Goal: Task Accomplishment & Management: Use online tool/utility

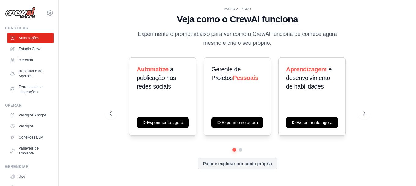
click at [224, 18] on font "Veja como o CrewAI funciona" at bounding box center [237, 19] width 121 height 10
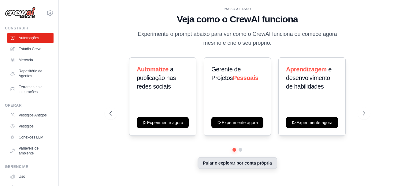
click at [228, 165] on button "Pular e explorar por conta própria" at bounding box center [238, 163] width 80 height 12
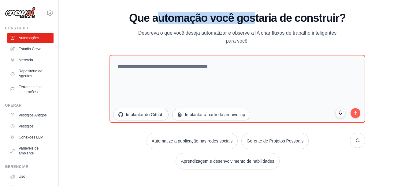
drag, startPoint x: 160, startPoint y: 19, endPoint x: 273, endPoint y: 17, distance: 113.5
click at [268, 16] on font "Que automação você gostaria de construir?" at bounding box center [237, 18] width 217 height 13
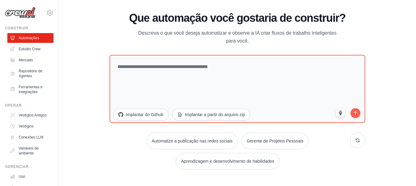
click at [302, 20] on font "Que automação você gostaria de construir?" at bounding box center [237, 18] width 217 height 13
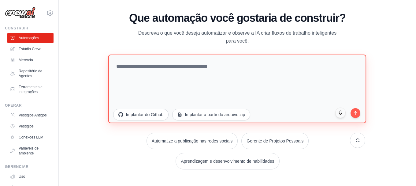
click at [239, 62] on textarea at bounding box center [237, 88] width 258 height 69
click at [184, 70] on textarea at bounding box center [237, 88] width 258 height 69
drag, startPoint x: 128, startPoint y: 62, endPoint x: 161, endPoint y: 65, distance: 33.4
click at [157, 63] on textarea at bounding box center [237, 88] width 258 height 69
click at [172, 65] on textarea at bounding box center [237, 88] width 258 height 69
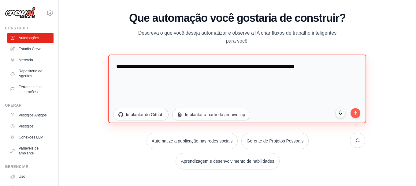
click at [327, 68] on textarea "**********" at bounding box center [237, 88] width 258 height 69
click at [342, 69] on textarea "**********" at bounding box center [237, 88] width 258 height 69
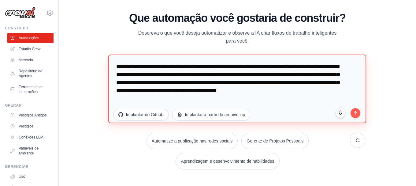
click at [154, 101] on textarea "**********" at bounding box center [237, 88] width 258 height 69
click at [151, 99] on textarea "**********" at bounding box center [237, 88] width 258 height 69
click at [176, 100] on textarea "**********" at bounding box center [237, 88] width 258 height 69
click at [170, 98] on textarea "**********" at bounding box center [237, 88] width 258 height 69
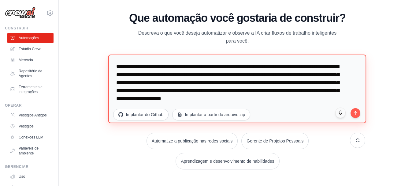
drag, startPoint x: 235, startPoint y: 99, endPoint x: 262, endPoint y: 103, distance: 27.9
click at [262, 103] on textarea "**********" at bounding box center [237, 88] width 258 height 69
click at [328, 102] on textarea "**********" at bounding box center [237, 88] width 258 height 69
paste textarea "**********"
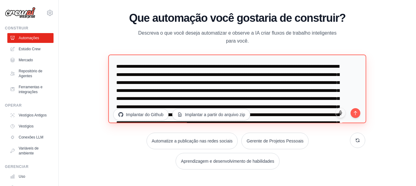
scroll to position [170, 0]
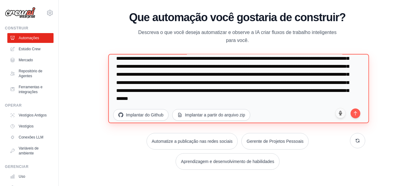
click at [181, 80] on textarea at bounding box center [238, 88] width 261 height 69
click at [184, 81] on textarea at bounding box center [238, 88] width 261 height 69
click at [230, 101] on textarea at bounding box center [238, 88] width 261 height 69
click at [244, 101] on textarea at bounding box center [238, 88] width 261 height 69
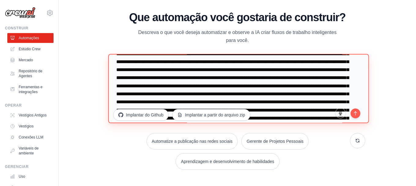
scroll to position [31, 0]
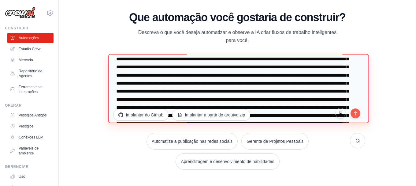
click at [164, 74] on textarea at bounding box center [238, 88] width 261 height 69
click at [164, 76] on textarea at bounding box center [238, 88] width 261 height 69
click at [234, 76] on textarea at bounding box center [238, 88] width 261 height 69
click at [308, 92] on textarea at bounding box center [238, 88] width 261 height 69
type textarea "**********"
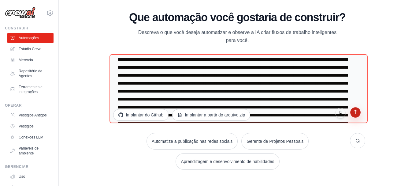
click at [357, 115] on button "submit" at bounding box center [355, 112] width 10 height 10
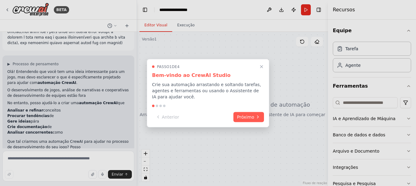
drag, startPoint x: 249, startPoint y: 114, endPoint x: 203, endPoint y: 84, distance: 54.1
click at [210, 81] on div "Passo 1 de 4 Bem-vindo ao CrewAI Studio Crie sua automação arrastando e soltand…" at bounding box center [208, 93] width 122 height 68
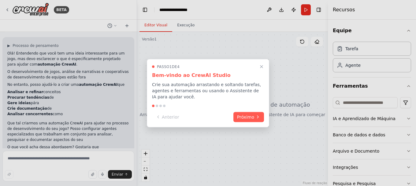
scroll to position [273, 0]
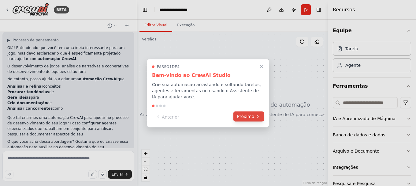
click at [244, 117] on font "Próximo" at bounding box center [245, 115] width 17 height 5
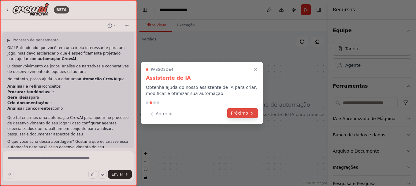
click at [245, 114] on font "Próximo" at bounding box center [239, 112] width 17 height 5
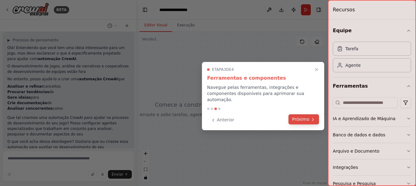
click at [303, 117] on font "Próximo" at bounding box center [300, 119] width 17 height 5
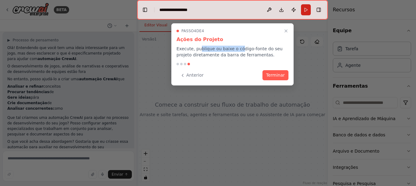
drag, startPoint x: 198, startPoint y: 49, endPoint x: 246, endPoint y: 50, distance: 48.6
click at [244, 50] on font "Execute, publique ou baixe o código-fonte do seu projeto diretamente da barra d…" at bounding box center [229, 51] width 106 height 11
click at [259, 50] on font "Execute, publique ou baixe o código-fonte do seu projeto diretamente da barra d…" at bounding box center [229, 51] width 106 height 11
drag, startPoint x: 278, startPoint y: 72, endPoint x: 281, endPoint y: 73, distance: 3.1
click at [277, 72] on font "Terminar" at bounding box center [275, 74] width 19 height 5
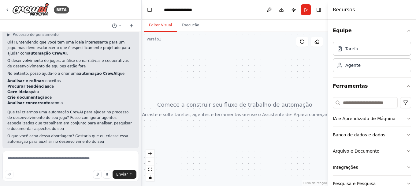
drag, startPoint x: 135, startPoint y: 117, endPoint x: 142, endPoint y: 83, distance: 34.9
click at [142, 82] on div "**********" at bounding box center [208, 93] width 416 height 186
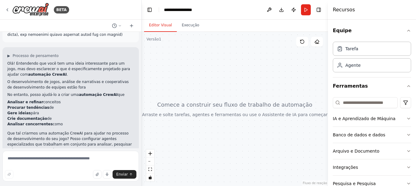
scroll to position [249, 0]
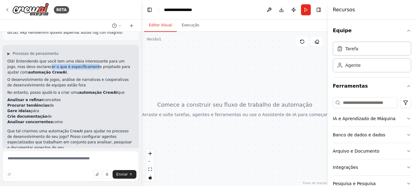
drag, startPoint x: 31, startPoint y: 60, endPoint x: 71, endPoint y: 59, distance: 40.4
click at [71, 59] on font "Olá! Entendendo que você tem uma ideia interessante para um jogo, mas devo escl…" at bounding box center [68, 66] width 123 height 15
click at [86, 61] on font "Olá! Entendendo que você tem uma ideia interessante para um jogo, mas devo escl…" at bounding box center [68, 66] width 123 height 15
drag, startPoint x: 15, startPoint y: 73, endPoint x: 74, endPoint y: 76, distance: 58.8
click at [69, 77] on font "O desenvolvimento de jogos, análise de narrativas e cooperativas de desenvolvim…" at bounding box center [67, 82] width 121 height 10
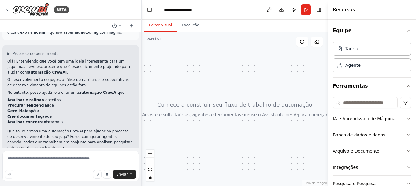
click at [84, 77] on font "O desenvolvimento de jogos, análise de narrativas e cooperativas de desenvolvim…" at bounding box center [67, 82] width 121 height 10
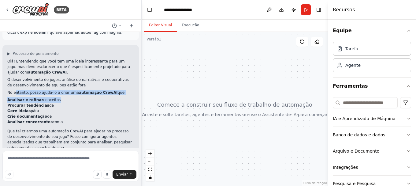
drag, startPoint x: 14, startPoint y: 88, endPoint x: 67, endPoint y: 90, distance: 52.9
click at [67, 90] on div "Olá! Entendendo que você tem uma ideia interessante para um jogo, mas devo escl…" at bounding box center [70, 110] width 127 height 105
click at [84, 90] on font "automação CrewAI" at bounding box center [98, 92] width 39 height 4
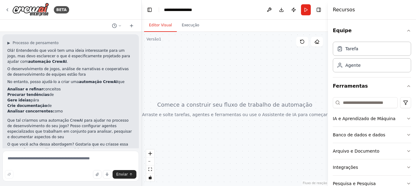
scroll to position [268, 0]
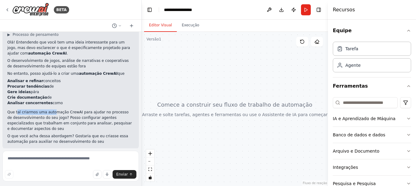
drag, startPoint x: 16, startPoint y: 108, endPoint x: 54, endPoint y: 108, distance: 37.9
click at [53, 110] on font "Que tal criarmos uma automação CrewAI para ajudar no processo de desenvolviment…" at bounding box center [69, 120] width 124 height 21
click at [70, 110] on font "Que tal criarmos uma automação CrewAI para ajudar no processo de desenvolviment…" at bounding box center [69, 120] width 124 height 21
click at [54, 161] on textarea at bounding box center [70, 165] width 136 height 31
type textarea "**********"
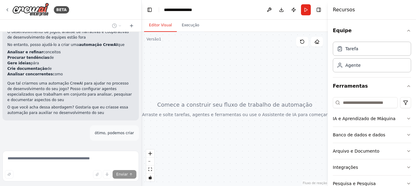
scroll to position [307, 0]
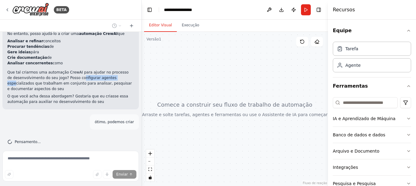
drag, startPoint x: 72, startPoint y: 73, endPoint x: 113, endPoint y: 70, distance: 41.4
click at [108, 70] on font "Que tal criarmos uma automação CrewAI para ajudar no processo de desenvolviment…" at bounding box center [69, 80] width 124 height 21
click at [122, 70] on font "Que tal criarmos uma automação CrewAI para ajudar no processo de desenvolviment…" at bounding box center [69, 80] width 124 height 21
drag, startPoint x: 34, startPoint y: 79, endPoint x: 83, endPoint y: 76, distance: 49.3
click at [83, 76] on font "Que tal criarmos uma automação CrewAI para ajudar no processo de desenvolviment…" at bounding box center [69, 80] width 124 height 21
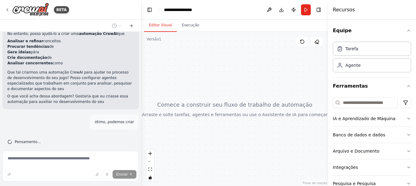
click at [100, 76] on font "Que tal criarmos uma automação CrewAI para ajudar no processo de desenvolviment…" at bounding box center [69, 80] width 124 height 21
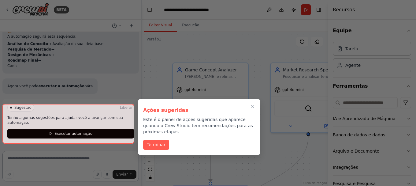
scroll to position [780, 0]
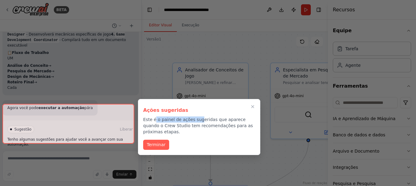
drag, startPoint x: 157, startPoint y: 118, endPoint x: 198, endPoint y: 121, distance: 41.6
click at [196, 121] on font "Este é o painel de ações sugeridas que aparece quando o Crew Studio tem recomen…" at bounding box center [198, 125] width 110 height 17
click at [212, 120] on font "Este é o painel de ações sugeridas que aparece quando o Crew Studio tem recomen…" at bounding box center [198, 125] width 110 height 17
drag, startPoint x: 158, startPoint y: 138, endPoint x: 160, endPoint y: 153, distance: 15.1
click at [159, 142] on font "Terminar" at bounding box center [156, 144] width 19 height 5
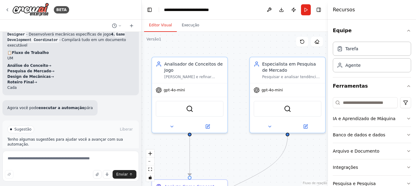
drag, startPoint x: 244, startPoint y: 56, endPoint x: 219, endPoint y: 42, distance: 29.1
click at [219, 42] on div ".deletable-edge-delete-btn { width: 20px; height: 20px; border: 0px solid #ffff…" at bounding box center [235, 109] width 186 height 154
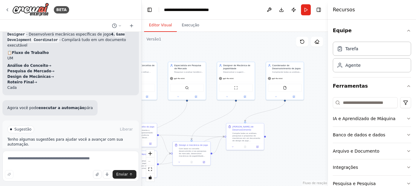
drag, startPoint x: 256, startPoint y: 118, endPoint x: 261, endPoint y: 88, distance: 30.9
click at [261, 88] on div ".deletable-edge-delete-btn { width: 20px; height: 20px; border: 0px solid #ffff…" at bounding box center [235, 109] width 186 height 154
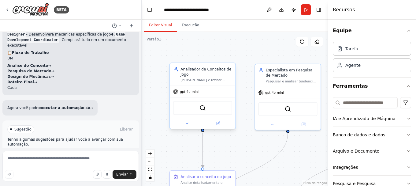
drag, startPoint x: 192, startPoint y: 65, endPoint x: 190, endPoint y: 113, distance: 47.8
click at [180, 145] on div ".deletable-edge-delete-btn { width: 20px; height: 20px; border: 0px solid #ffff…" at bounding box center [235, 109] width 186 height 154
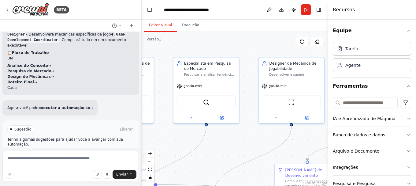
drag, startPoint x: 244, startPoint y: 88, endPoint x: 158, endPoint y: 74, distance: 86.4
click at [158, 74] on div ".deletable-edge-delete-btn { width: 20px; height: 20px; border: 0px solid #ffff…" at bounding box center [235, 109] width 186 height 154
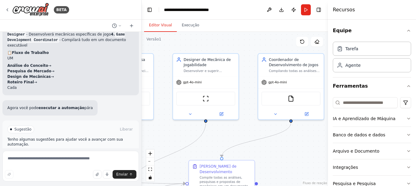
drag, startPoint x: 243, startPoint y: 67, endPoint x: 163, endPoint y: 67, distance: 80.4
click at [163, 67] on div ".deletable-edge-delete-btn { width: 20px; height: 20px; border: 0px solid #ffff…" at bounding box center [235, 109] width 186 height 154
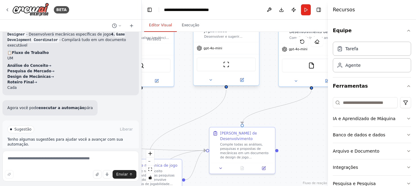
drag, startPoint x: 247, startPoint y: 66, endPoint x: 234, endPoint y: 82, distance: 20.4
click at [272, 30] on div "Editor Visual Execução Versão 1 Mostrar ferramentas Ocultar agentes Analisador …" at bounding box center [235, 103] width 186 height 166
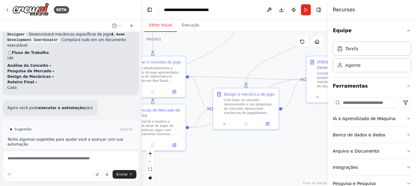
drag, startPoint x: 190, startPoint y: 108, endPoint x: 282, endPoint y: 40, distance: 114.6
click at [282, 40] on div ".deletable-edge-delete-btn { width: 20px; height: 20px; border: 0px solid #ffff…" at bounding box center [235, 109] width 186 height 154
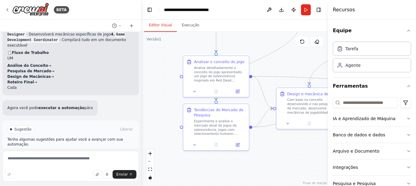
drag, startPoint x: 250, startPoint y: 157, endPoint x: 266, endPoint y: 148, distance: 17.8
click at [288, 158] on div ".deletable-edge-delete-btn { width: 20px; height: 20px; border: 0px solid #ffff…" at bounding box center [235, 109] width 186 height 154
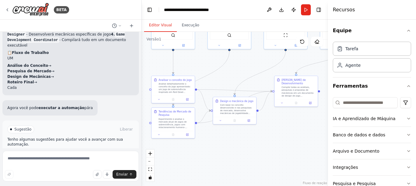
drag, startPoint x: 277, startPoint y: 72, endPoint x: 223, endPoint y: 80, distance: 55.0
click at [223, 80] on div ".deletable-edge-delete-btn { width: 20px; height: 20px; border: 0px solid #ffff…" at bounding box center [235, 109] width 186 height 154
click at [74, 153] on font "Executar automação" at bounding box center [73, 155] width 38 height 4
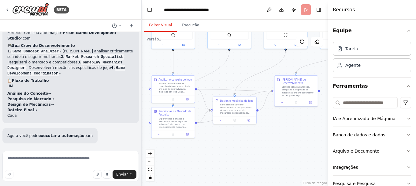
scroll to position [719, 0]
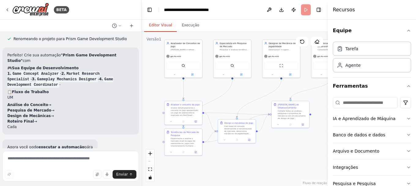
click at [194, 103] on body "BETA ▶ Processo de pensamento Olá! Entendendo que você tem uma ideia interessan…" at bounding box center [208, 93] width 416 height 186
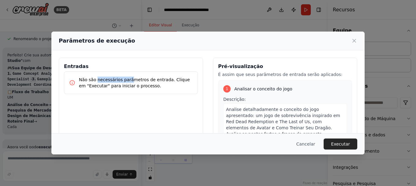
drag, startPoint x: 98, startPoint y: 79, endPoint x: 135, endPoint y: 80, distance: 37.0
click at [127, 79] on font "Não são necessários parâmetros de entrada. Clique em "Executar" para iniciar o …" at bounding box center [134, 82] width 111 height 11
click at [142, 80] on font "Não são necessários parâmetros de entrada. Clique em "Executar" para iniciar o …" at bounding box center [134, 82] width 111 height 11
drag, startPoint x: 107, startPoint y: 87, endPoint x: 126, endPoint y: 87, distance: 18.7
click at [124, 87] on font "Não são necessários parâmetros de entrada. Clique em "Executar" para iniciar o …" at bounding box center [134, 82] width 111 height 11
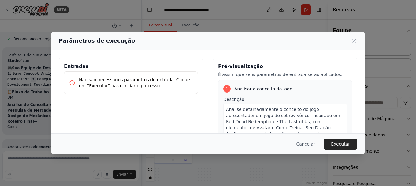
click at [139, 86] on font "Não são necessários parâmetros de entrada. Clique em "Executar" para iniciar o …" at bounding box center [134, 82] width 111 height 11
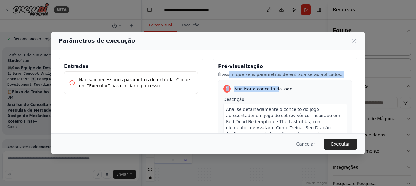
drag, startPoint x: 225, startPoint y: 77, endPoint x: 275, endPoint y: 78, distance: 49.9
click at [275, 78] on div "Pré-visualização É assim que seus parâmetros de entrada serão aplicados: 1 Anal…" at bounding box center [285, 129] width 144 height 145
click at [293, 76] on font "É assim que seus parâmetros de entrada serão aplicados:" at bounding box center [280, 74] width 124 height 5
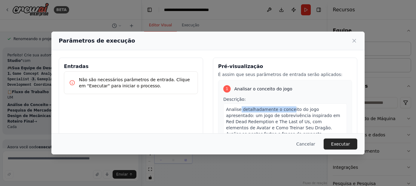
drag, startPoint x: 238, startPoint y: 107, endPoint x: 296, endPoint y: 107, distance: 58.1
click at [285, 107] on font "Analise detalhadamente o conceito do jogo apresentado: um jogo de sobrevivência…" at bounding box center [283, 131] width 114 height 48
click at [302, 108] on font "Analise detalhadamente o conceito do jogo apresentado: um jogo de sobrevivência…" at bounding box center [283, 131] width 114 height 48
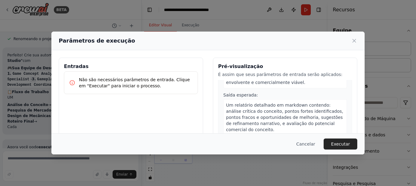
scroll to position [61, 0]
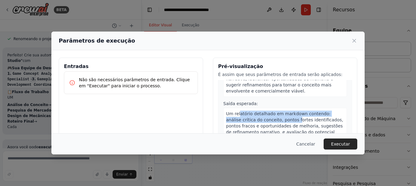
drag, startPoint x: 243, startPoint y: 109, endPoint x: 287, endPoint y: 114, distance: 44.0
click at [276, 114] on font "Um relatório detalhado em markdown contendo: análise crítica do conceito, ponto…" at bounding box center [284, 125] width 117 height 29
click at [291, 111] on font "Um relatório detalhado em markdown contendo: análise crítica do conceito, ponto…" at bounding box center [284, 125] width 117 height 29
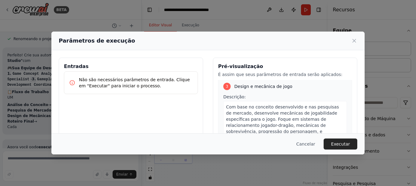
scroll to position [388, 0]
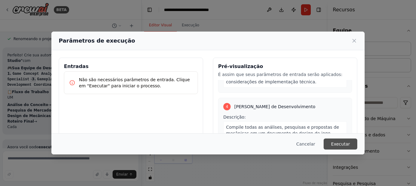
click at [345, 145] on font "Executar" at bounding box center [340, 143] width 19 height 5
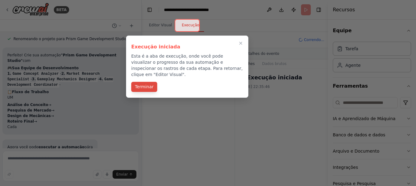
click at [138, 84] on font "Terminar" at bounding box center [144, 86] width 19 height 5
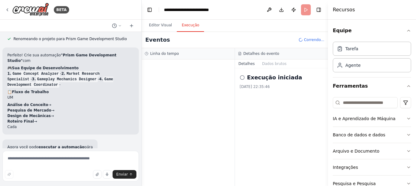
click at [189, 26] on font "Execução" at bounding box center [190, 25] width 17 height 4
click at [161, 22] on button "Editor Visual" at bounding box center [160, 25] width 33 height 13
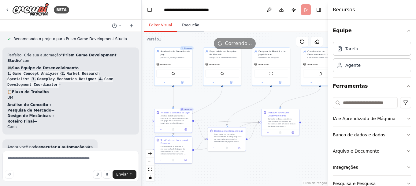
click at [185, 22] on button "Execução" at bounding box center [190, 25] width 27 height 13
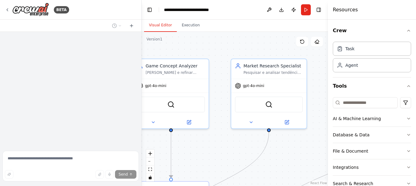
drag, startPoint x: 220, startPoint y: 44, endPoint x: 206, endPoint y: 43, distance: 14.2
click at [206, 43] on div ".deletable-edge-delete-btn { width: 20px; height: 20px; border: 0px solid #ffff…" at bounding box center [235, 109] width 186 height 154
click at [189, 28] on button "Execution" at bounding box center [191, 25] width 28 height 13
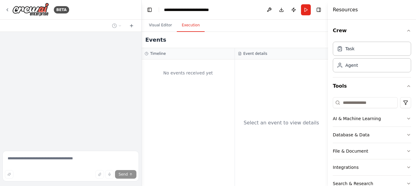
scroll to position [791, 0]
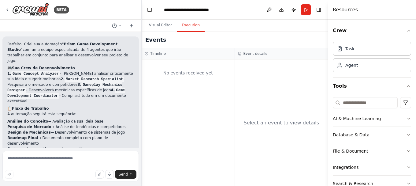
click at [261, 122] on div "Select an event to view details" at bounding box center [281, 122] width 76 height 7
click at [156, 27] on button "Visual Editor" at bounding box center [160, 25] width 33 height 13
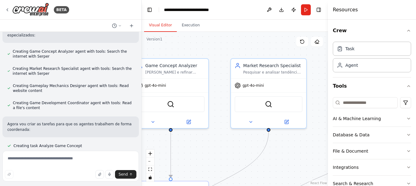
scroll to position [607, 0]
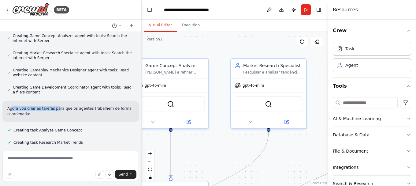
drag, startPoint x: 33, startPoint y: 72, endPoint x: 54, endPoint y: 70, distance: 20.9
click at [54, 106] on p "Agora vou criar as tarefas para que os agentes trabalhem de forma coordenada:" at bounding box center [70, 111] width 127 height 11
click at [62, 106] on p "Agora vou criar as tarefas para que os agentes trabalhem de forma coordenada:" at bounding box center [70, 111] width 127 height 11
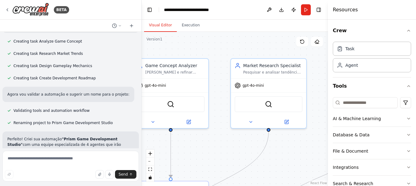
scroll to position [729, 0]
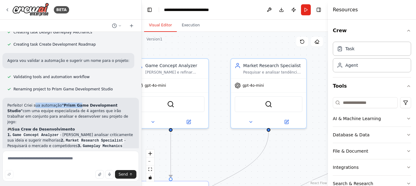
drag, startPoint x: 50, startPoint y: 65, endPoint x: 80, endPoint y: 66, distance: 30.3
click at [77, 102] on p "Perfeito! Criei sua automação "Prism Game Development Studio" com uma equipe es…" at bounding box center [70, 113] width 127 height 22
click at [86, 103] on strong ""Prism Game Development Studio"" at bounding box center [62, 108] width 110 height 10
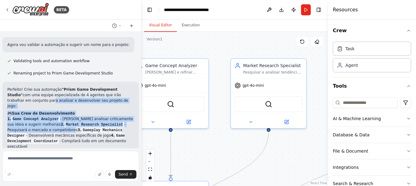
scroll to position [760, 0]
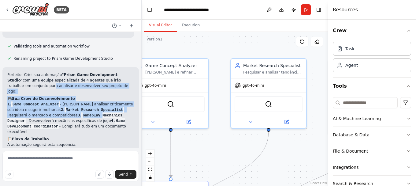
drag, startPoint x: 12, startPoint y: 73, endPoint x: 56, endPoint y: 72, distance: 44.4
click at [56, 72] on div "Perfeito! Criei sua automação "Prism Game Development Studio" com uma equipe es…" at bounding box center [70, 132] width 127 height 121
click at [30, 96] on strong "Sua Crew de Desenvolvimento" at bounding box center [43, 98] width 63 height 4
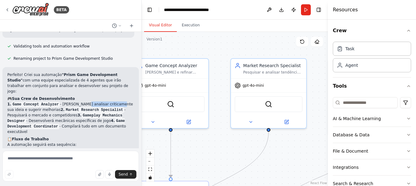
drag, startPoint x: 76, startPoint y: 61, endPoint x: 113, endPoint y: 61, distance: 36.7
click at [108, 101] on p "1. Game Concept Analyzer - Irá analisar criticamente sua ideia e sugerir melhor…" at bounding box center [70, 117] width 127 height 33
click at [122, 101] on p "1. Game Concept Analyzer - Irá analisar criticamente sua ideia e sugerir melhor…" at bounding box center [70, 117] width 127 height 33
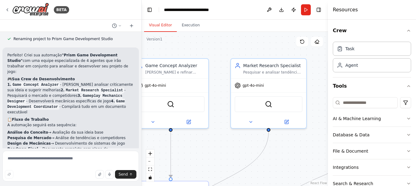
scroll to position [791, 0]
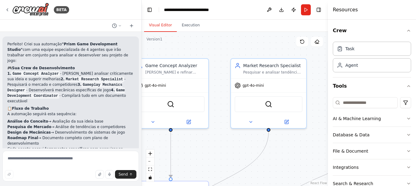
drag, startPoint x: 47, startPoint y: 119, endPoint x: 89, endPoint y: 121, distance: 42.2
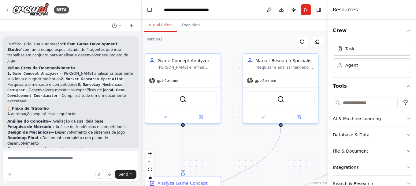
drag, startPoint x: 213, startPoint y: 49, endPoint x: 223, endPoint y: 43, distance: 11.8
click at [224, 43] on div ".deletable-edge-delete-btn { width: 20px; height: 20px; border: 0px solid #ffff…" at bounding box center [235, 109] width 186 height 154
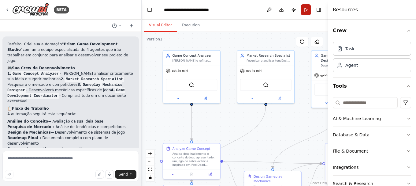
click at [304, 13] on button "Run" at bounding box center [306, 9] width 10 height 11
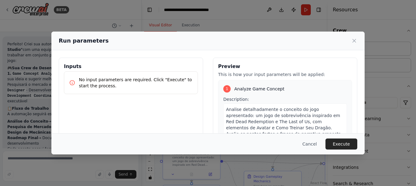
drag, startPoint x: 334, startPoint y: 141, endPoint x: 321, endPoint y: 141, distance: 12.5
click at [334, 141] on button "Execute" at bounding box center [341, 143] width 32 height 11
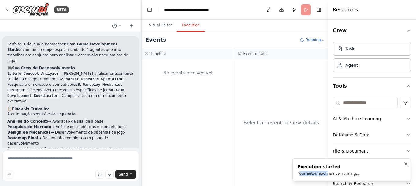
drag, startPoint x: 299, startPoint y: 173, endPoint x: 324, endPoint y: 174, distance: 25.1
click at [324, 174] on div "Your automation is now running..." at bounding box center [329, 173] width 62 height 5
click at [338, 174] on div "Your automation is now running..." at bounding box center [329, 173] width 62 height 5
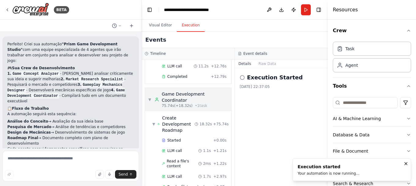
scroll to position [352, 0]
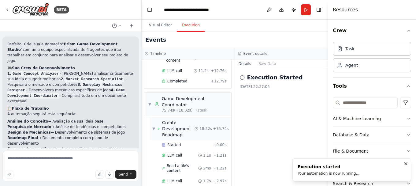
click at [154, 126] on span "▼" at bounding box center [153, 128] width 3 height 5
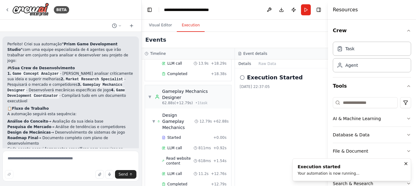
scroll to position [172, 0]
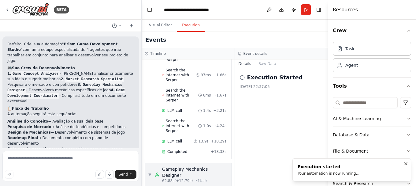
click at [149, 166] on div "▼ Gameplay Mechanics Designer 62.88s (+12.79s) • 1 task" at bounding box center [188, 174] width 80 height 17
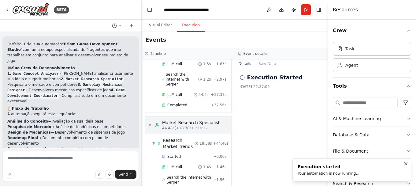
click at [150, 122] on span "▼" at bounding box center [150, 124] width 4 height 5
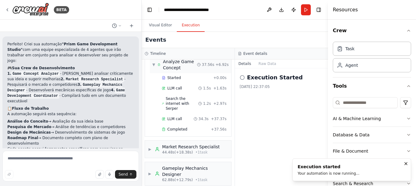
scroll to position [0, 0]
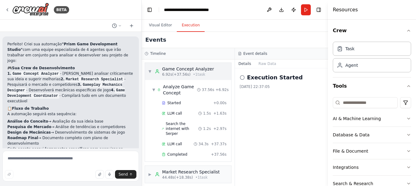
click at [154, 68] on div "▼ Game Concept Analyzer 6.92s (+37.56s) • 1 task" at bounding box center [181, 71] width 66 height 11
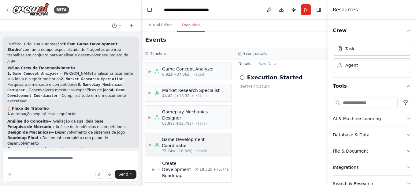
click at [151, 142] on span "▼" at bounding box center [149, 144] width 3 height 5
click at [168, 69] on div "Game Concept Analyzer" at bounding box center [188, 69] width 52 height 6
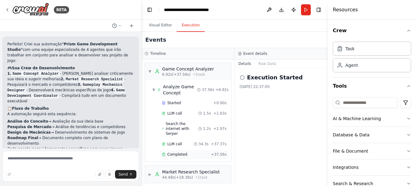
click at [178, 152] on span "Completed" at bounding box center [177, 154] width 20 height 5
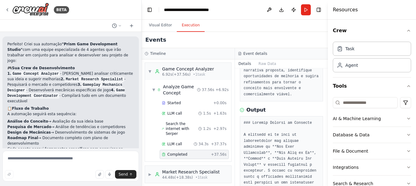
scroll to position [92, 0]
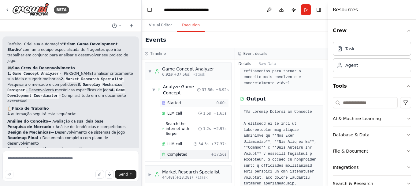
click at [183, 101] on div "Started" at bounding box center [186, 102] width 49 height 5
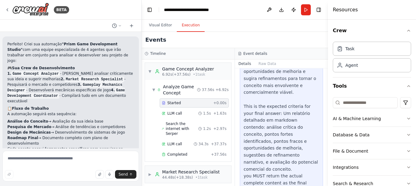
scroll to position [190, 0]
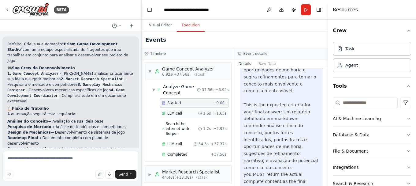
click at [191, 109] on div "LLM call 1.5s + 1.63s" at bounding box center [194, 113] width 69 height 9
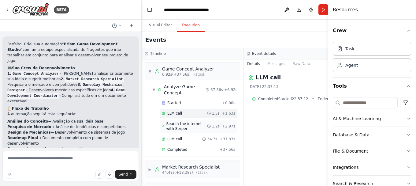
click at [181, 123] on span "Search the internet with Serper" at bounding box center [186, 126] width 41 height 10
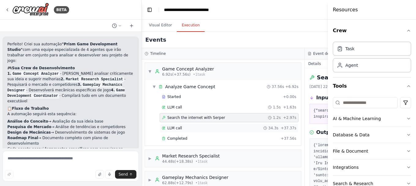
click at [181, 128] on div "LLM call 34.3s + 37.37s" at bounding box center [229, 127] width 135 height 5
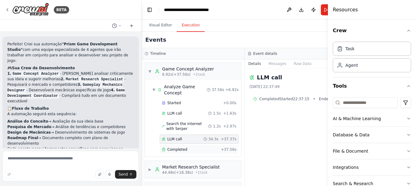
click at [178, 148] on span "Completed" at bounding box center [177, 149] width 20 height 5
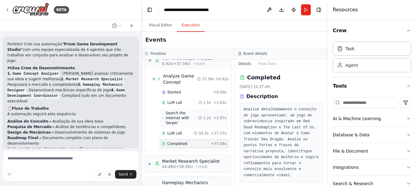
scroll to position [0, 0]
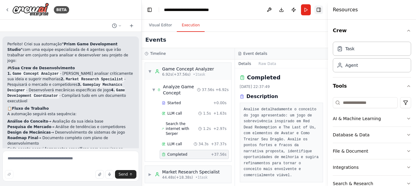
click at [318, 11] on button "Toggle Right Sidebar" at bounding box center [318, 10] width 9 height 9
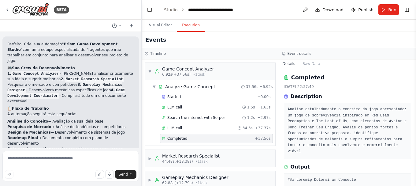
click at [410, 9] on button "Toggle Right Sidebar" at bounding box center [406, 10] width 9 height 9
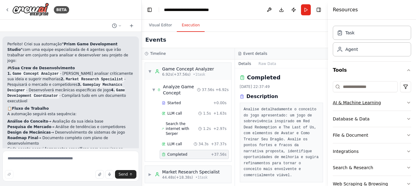
scroll to position [32, 0]
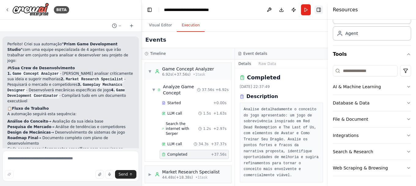
click at [318, 6] on button "Toggle Right Sidebar" at bounding box center [318, 10] width 9 height 9
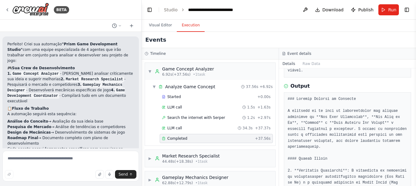
scroll to position [92, 0]
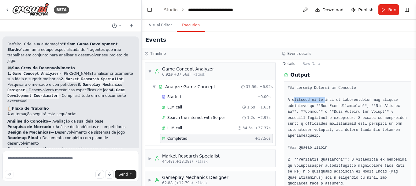
drag, startPoint x: 294, startPoint y: 93, endPoint x: 326, endPoint y: 92, distance: 31.8
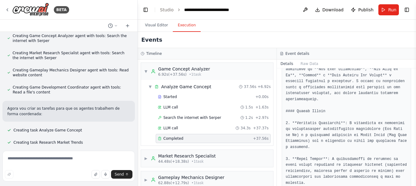
scroll to position [607, 0]
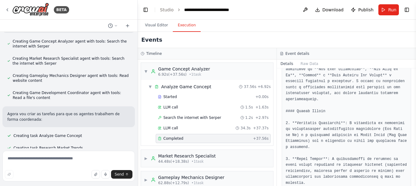
drag, startPoint x: 139, startPoint y: 109, endPoint x: 135, endPoint y: 96, distance: 13.4
click at [140, 74] on div "BETA ▶ Thought process Olá! Entendo que você tem uma ideia interessante para um…" at bounding box center [208, 93] width 416 height 186
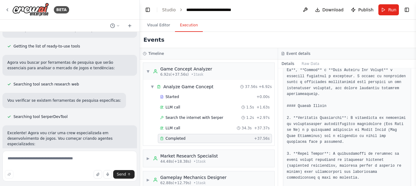
scroll to position [153, 0]
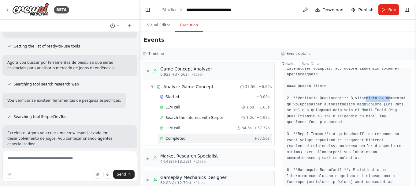
drag, startPoint x: 370, startPoint y: 87, endPoint x: 383, endPoint y: 87, distance: 12.5
drag, startPoint x: 297, startPoint y: 99, endPoint x: 346, endPoint y: 98, distance: 49.0
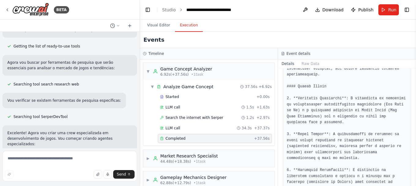
drag, startPoint x: 297, startPoint y: 104, endPoint x: 331, endPoint y: 104, distance: 33.9
drag, startPoint x: 340, startPoint y: 105, endPoint x: 379, endPoint y: 104, distance: 38.8
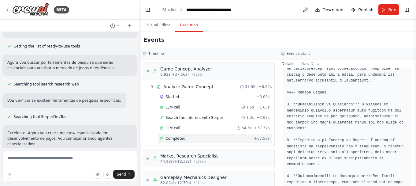
scroll to position [306, 0]
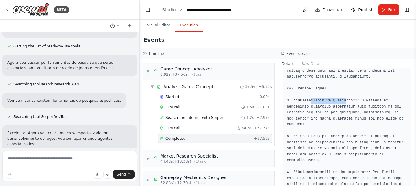
drag, startPoint x: 328, startPoint y: 81, endPoint x: 343, endPoint y: 83, distance: 14.5
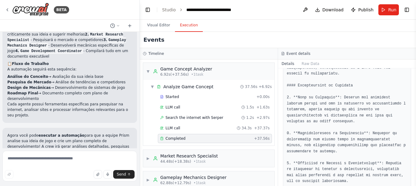
scroll to position [459, 0]
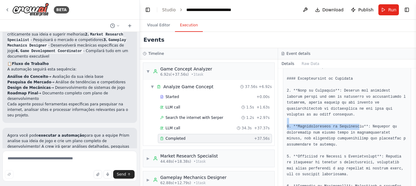
drag, startPoint x: 324, startPoint y: 98, endPoint x: 367, endPoint y: 100, distance: 42.9
click at [355, 100] on pre at bounding box center [347, 76] width 121 height 716
click at [376, 101] on pre at bounding box center [347, 76] width 121 height 716
drag, startPoint x: 342, startPoint y: 109, endPoint x: 353, endPoint y: 109, distance: 10.7
click at [349, 109] on pre at bounding box center [347, 76] width 121 height 716
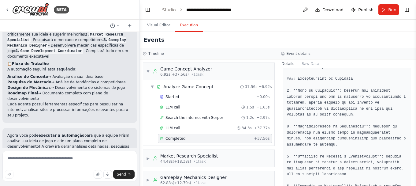
drag, startPoint x: 362, startPoint y: 110, endPoint x: 359, endPoint y: 96, distance: 14.0
click at [362, 110] on pre at bounding box center [347, 76] width 121 height 716
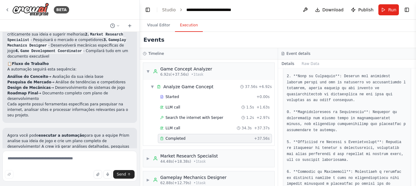
scroll to position [489, 0]
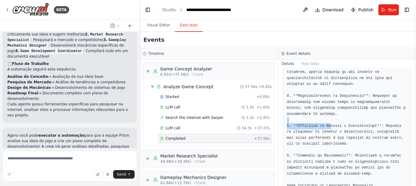
drag, startPoint x: 305, startPoint y: 98, endPoint x: 331, endPoint y: 103, distance: 26.4
click at [331, 103] on pre at bounding box center [347, 45] width 121 height 716
click at [342, 104] on pre at bounding box center [347, 45] width 121 height 716
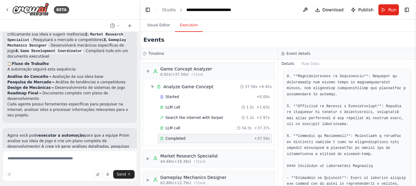
scroll to position [520, 0]
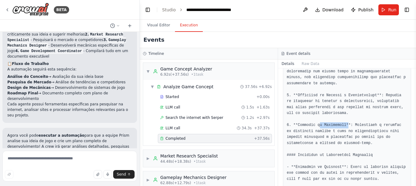
drag, startPoint x: 316, startPoint y: 101, endPoint x: 343, endPoint y: 100, distance: 26.6
click at [343, 100] on pre at bounding box center [347, 15] width 121 height 716
click at [362, 100] on pre at bounding box center [347, 15] width 121 height 716
click at [319, 93] on pre at bounding box center [347, 15] width 121 height 716
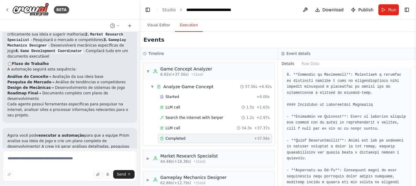
scroll to position [581, 0]
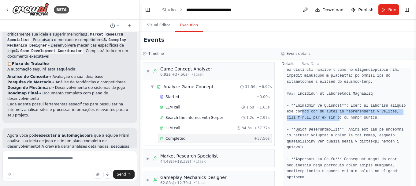
drag, startPoint x: 301, startPoint y: 87, endPoint x: 325, endPoint y: 91, distance: 25.1
drag, startPoint x: 296, startPoint y: 93, endPoint x: 322, endPoint y: 92, distance: 26.0
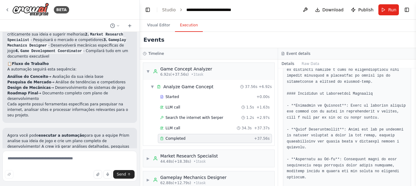
drag, startPoint x: 319, startPoint y: 104, endPoint x: 352, endPoint y: 106, distance: 33.1
drag, startPoint x: 298, startPoint y: 119, endPoint x: 332, endPoint y: 118, distance: 33.3
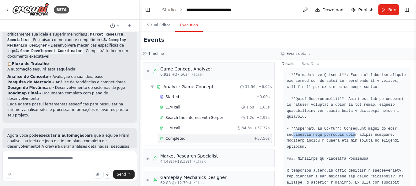
drag, startPoint x: 293, startPoint y: 110, endPoint x: 350, endPoint y: 108, distance: 56.6
drag, startPoint x: 324, startPoint y: 116, endPoint x: 360, endPoint y: 120, distance: 35.3
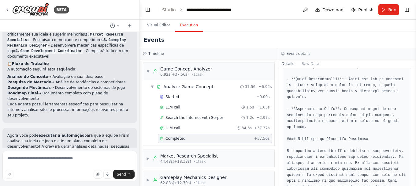
scroll to position [642, 0]
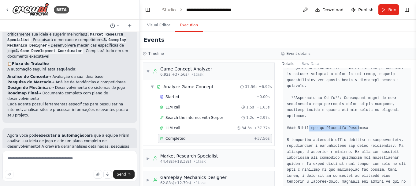
drag, startPoint x: 307, startPoint y: 105, endPoint x: 355, endPoint y: 106, distance: 47.7
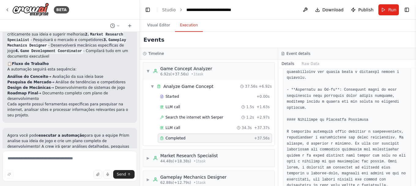
scroll to position [636, 0]
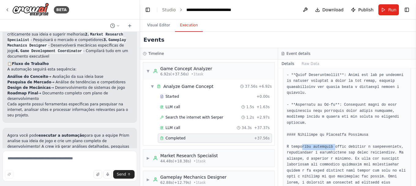
drag, startPoint x: 315, startPoint y: 121, endPoint x: 333, endPoint y: 123, distance: 17.8
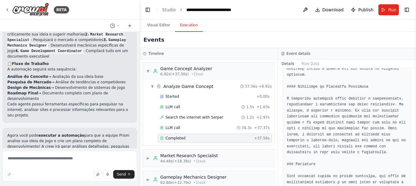
scroll to position [666, 0]
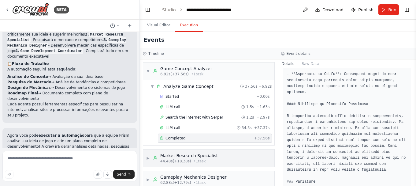
click at [181, 163] on span "44.48s (+18.38s)" at bounding box center [175, 160] width 31 height 5
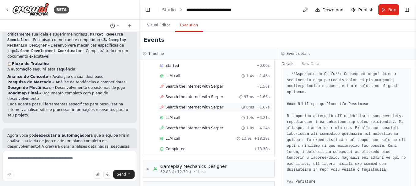
scroll to position [123, 0]
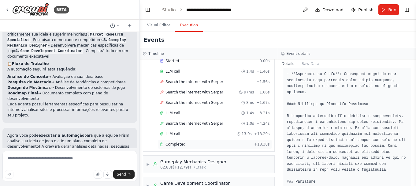
click at [183, 147] on div "Completed + 18.38s" at bounding box center [215, 143] width 114 height 9
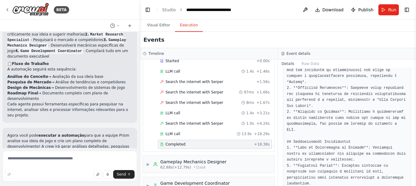
scroll to position [419, 0]
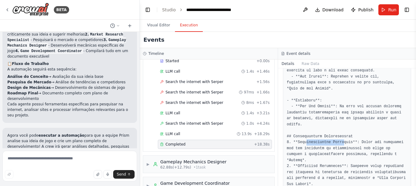
drag, startPoint x: 307, startPoint y: 118, endPoint x: 344, endPoint y: 119, distance: 37.0
click at [341, 118] on pre at bounding box center [347, 44] width 121 height 596
click at [356, 119] on pre at bounding box center [347, 44] width 121 height 596
drag, startPoint x: 297, startPoint y: 124, endPoint x: 354, endPoint y: 126, distance: 56.3
click at [348, 126] on pre at bounding box center [347, 44] width 121 height 596
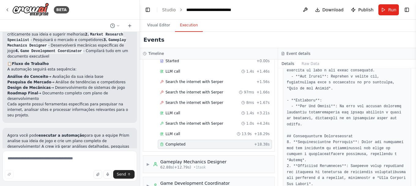
click at [362, 124] on pre at bounding box center [347, 44] width 121 height 596
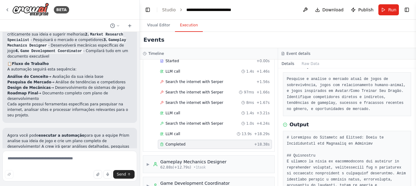
scroll to position [0, 0]
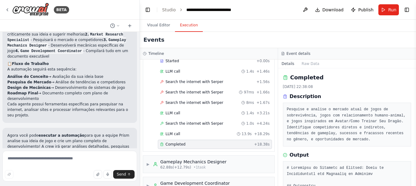
click at [204, 146] on div "Completed" at bounding box center [206, 144] width 92 height 5
click at [311, 64] on button "Raw Data" at bounding box center [310, 63] width 25 height 9
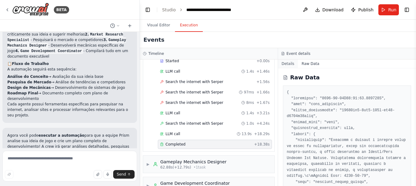
click at [289, 65] on button "Details" at bounding box center [288, 63] width 20 height 9
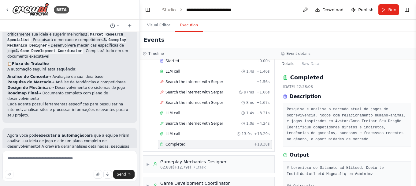
click at [175, 143] on span "Completed" at bounding box center [175, 144] width 20 height 5
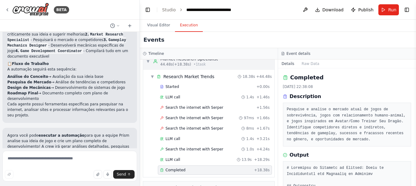
scroll to position [61, 0]
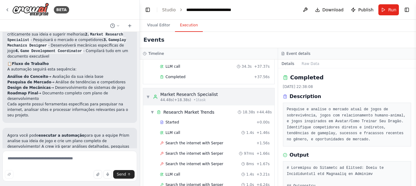
click at [164, 95] on div "Market Research Specialist" at bounding box center [188, 94] width 57 height 6
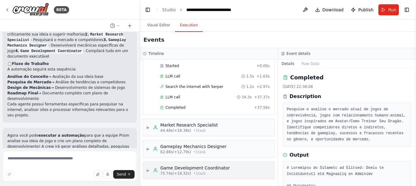
click at [165, 170] on div "Game Development Coordinator" at bounding box center [194, 168] width 69 height 6
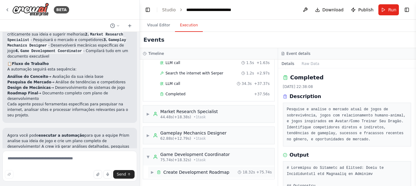
click at [167, 172] on span "Create Development Roadmap" at bounding box center [196, 172] width 66 height 6
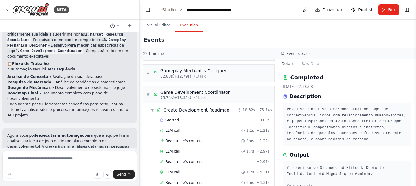
scroll to position [180, 0]
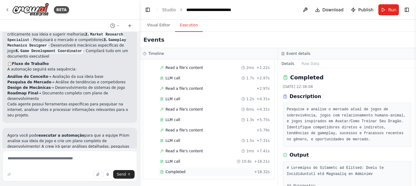
click at [174, 172] on span "Completed" at bounding box center [175, 171] width 20 height 5
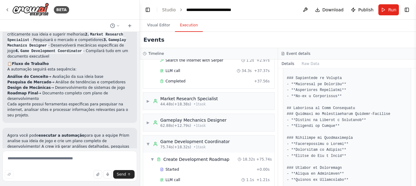
scroll to position [0, 0]
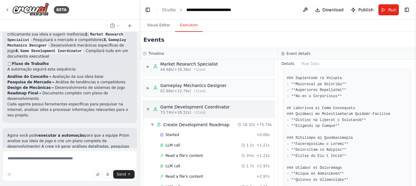
click at [166, 109] on div "Game Development Coordinator" at bounding box center [194, 107] width 69 height 6
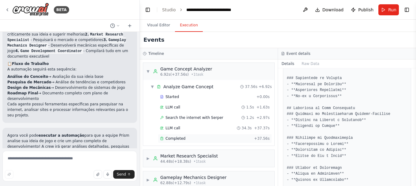
click at [175, 137] on span "Completed" at bounding box center [175, 138] width 20 height 5
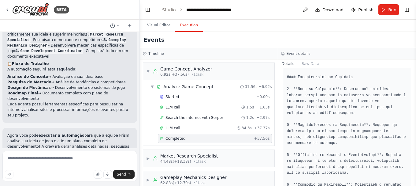
scroll to position [495, 0]
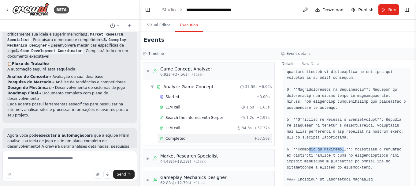
drag, startPoint x: 310, startPoint y: 125, endPoint x: 343, endPoint y: 124, distance: 32.7
click at [340, 124] on pre at bounding box center [347, 39] width 121 height 716
click at [354, 125] on pre at bounding box center [347, 39] width 121 height 716
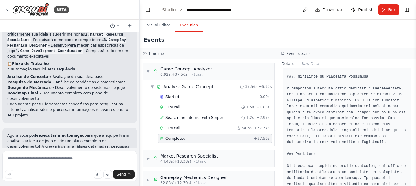
scroll to position [697, 0]
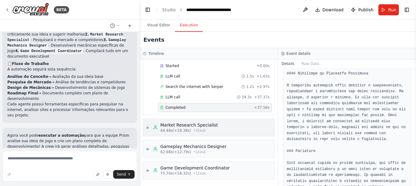
click at [198, 123] on div "Market Research Specialist" at bounding box center [188, 125] width 57 height 6
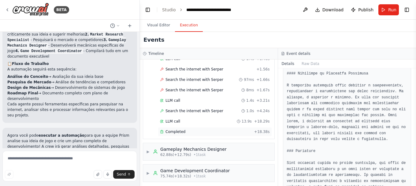
scroll to position [138, 0]
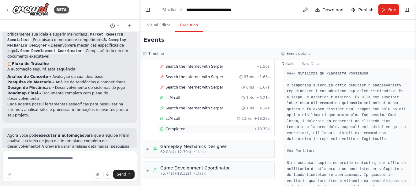
click at [178, 131] on div "Completed + 18.38s" at bounding box center [215, 128] width 114 height 9
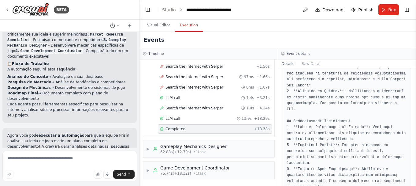
scroll to position [480, 0]
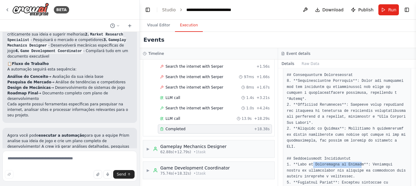
drag, startPoint x: 346, startPoint y: 127, endPoint x: 357, endPoint y: 129, distance: 11.2
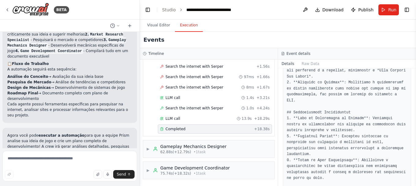
scroll to position [542, 0]
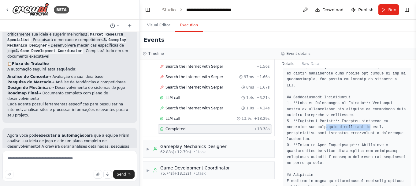
drag, startPoint x: 303, startPoint y: 91, endPoint x: 343, endPoint y: 93, distance: 40.1
drag, startPoint x: 304, startPoint y: 97, endPoint x: 363, endPoint y: 98, distance: 58.4
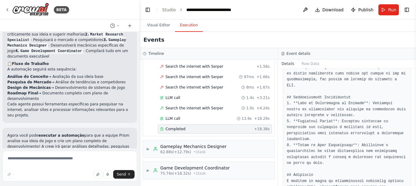
drag, startPoint x: 369, startPoint y: 98, endPoint x: 361, endPoint y: 98, distance: 8.3
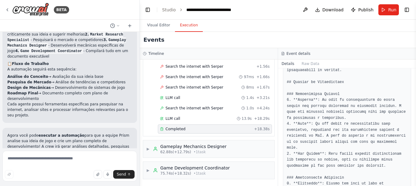
scroll to position [153, 0]
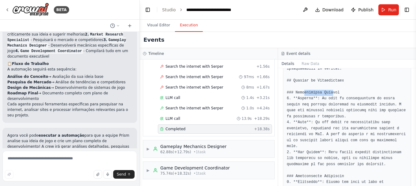
drag, startPoint x: 305, startPoint y: 92, endPoint x: 329, endPoint y: 92, distance: 24.5
drag, startPoint x: 337, startPoint y: 99, endPoint x: 370, endPoint y: 97, distance: 33.1
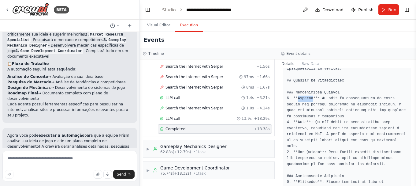
drag, startPoint x: 297, startPoint y: 98, endPoint x: 311, endPoint y: 100, distance: 13.8
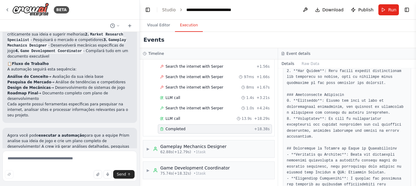
scroll to position [245, 0]
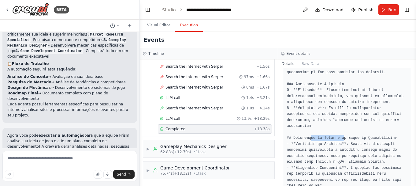
drag, startPoint x: 336, startPoint y: 125, endPoint x: 344, endPoint y: 125, distance: 8.9
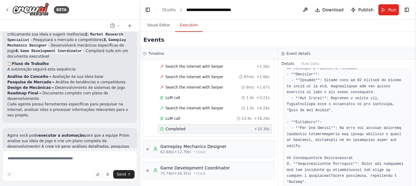
scroll to position [367, 0]
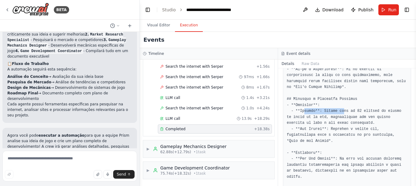
drag, startPoint x: 324, startPoint y: 98, endPoint x: 339, endPoint y: 97, distance: 15.0
click at [339, 97] on pre at bounding box center [347, 96] width 121 height 596
click at [357, 99] on pre at bounding box center [347, 96] width 121 height 596
click at [310, 115] on pre at bounding box center [347, 96] width 121 height 596
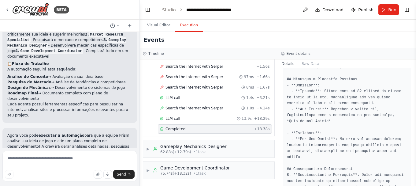
scroll to position [398, 0]
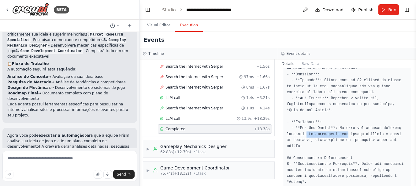
drag, startPoint x: 307, startPoint y: 115, endPoint x: 347, endPoint y: 114, distance: 40.4
click at [347, 114] on pre at bounding box center [347, 65] width 121 height 596
click at [363, 114] on pre at bounding box center [347, 65] width 121 height 596
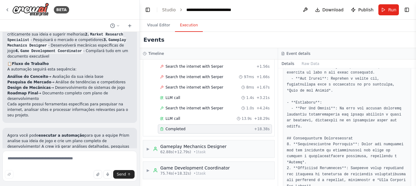
scroll to position [428, 0]
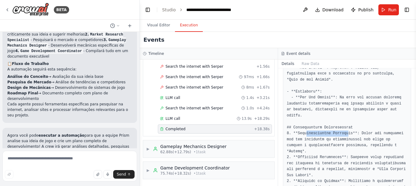
drag, startPoint x: 306, startPoint y: 109, endPoint x: 356, endPoint y: 110, distance: 49.9
click at [346, 108] on pre at bounding box center [347, 35] width 121 height 596
click at [363, 110] on pre at bounding box center [347, 35] width 121 height 596
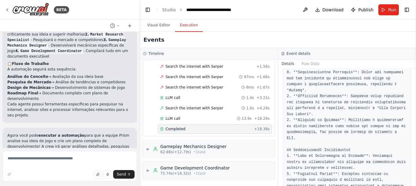
scroll to position [489, 0]
drag, startPoint x: 298, startPoint y: 114, endPoint x: 335, endPoint y: 113, distance: 36.7
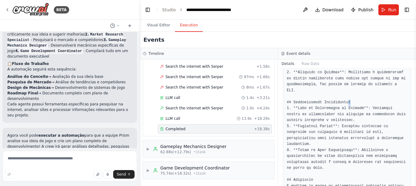
scroll to position [542, 0]
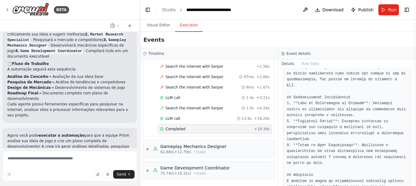
drag, startPoint x: 318, startPoint y: 102, endPoint x: 340, endPoint y: 102, distance: 22.3
click at [194, 149] on span "• 1 task" at bounding box center [200, 151] width 12 height 5
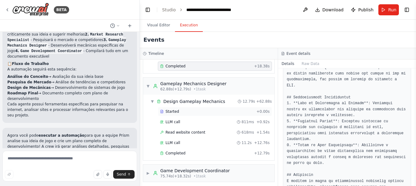
scroll to position [203, 0]
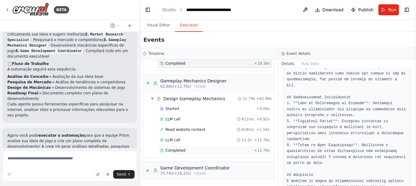
click at [177, 153] on div "Completed + 12.79s" at bounding box center [215, 150] width 114 height 9
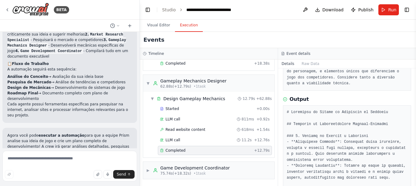
scroll to position [92, 0]
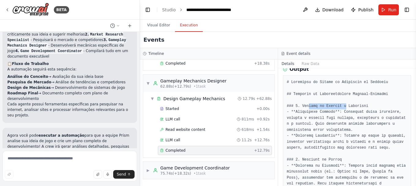
drag, startPoint x: 306, startPoint y: 105, endPoint x: 345, endPoint y: 105, distance: 38.5
drag, startPoint x: 298, startPoint y: 111, endPoint x: 351, endPoint y: 110, distance: 53.2
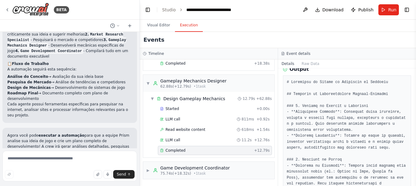
drag, startPoint x: 358, startPoint y: 110, endPoint x: 352, endPoint y: 111, distance: 6.2
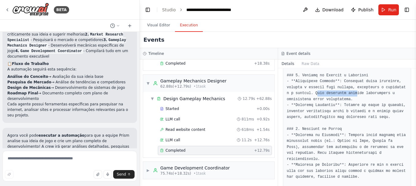
drag, startPoint x: 310, startPoint y: 92, endPoint x: 353, endPoint y: 92, distance: 42.8
drag, startPoint x: 358, startPoint y: 106, endPoint x: 379, endPoint y: 107, distance: 20.8
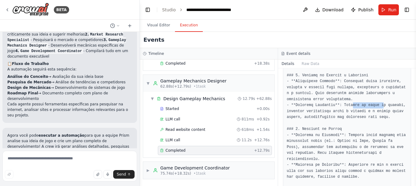
drag, startPoint x: 307, startPoint y: 110, endPoint x: 347, endPoint y: 110, distance: 40.7
drag, startPoint x: 294, startPoint y: 119, endPoint x: 341, endPoint y: 117, distance: 46.9
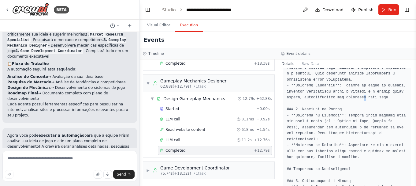
scroll to position [153, 0]
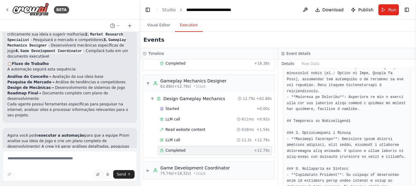
scroll to position [214, 0]
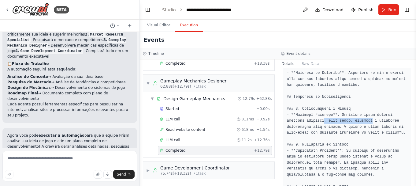
drag, startPoint x: 302, startPoint y: 116, endPoint x: 352, endPoint y: 115, distance: 49.9
drag, startPoint x: 359, startPoint y: 115, endPoint x: 348, endPoint y: 115, distance: 11.0
drag, startPoint x: 295, startPoint y: 120, endPoint x: 336, endPoint y: 122, distance: 40.4
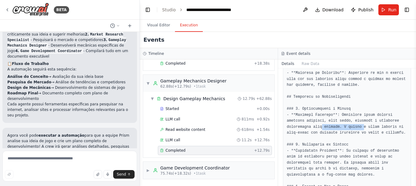
drag, startPoint x: 304, startPoint y: 127, endPoint x: 344, endPoint y: 126, distance: 39.5
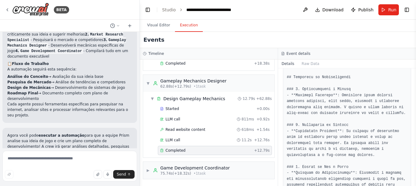
scroll to position [245, 0]
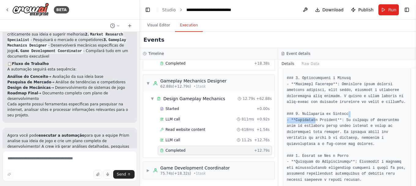
drag, startPoint x: 348, startPoint y: 110, endPoint x: 353, endPoint y: 109, distance: 4.6
drag, startPoint x: 300, startPoint y: 121, endPoint x: 343, endPoint y: 119, distance: 42.8
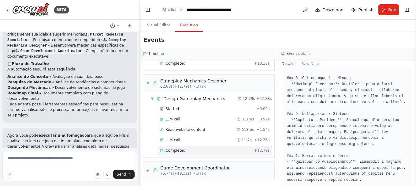
drag, startPoint x: 317, startPoint y: 124, endPoint x: 359, endPoint y: 126, distance: 42.5
drag, startPoint x: 303, startPoint y: 132, endPoint x: 353, endPoint y: 134, distance: 50.2
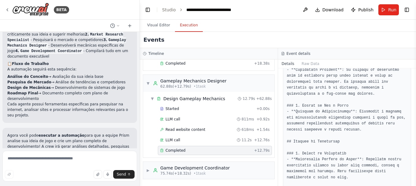
scroll to position [306, 0]
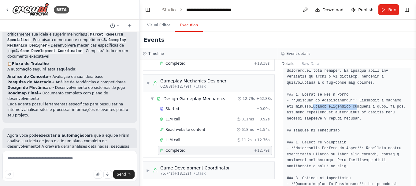
drag, startPoint x: 303, startPoint y: 102, endPoint x: 348, endPoint y: 100, distance: 45.3
click at [345, 100] on pre at bounding box center [347, 178] width 121 height 626
click at [358, 100] on pre at bounding box center [347, 178] width 121 height 626
drag, startPoint x: 308, startPoint y: 105, endPoint x: 364, endPoint y: 102, distance: 55.7
click at [364, 102] on pre at bounding box center [347, 178] width 121 height 626
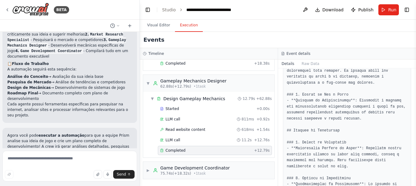
click at [377, 104] on pre at bounding box center [347, 178] width 121 height 626
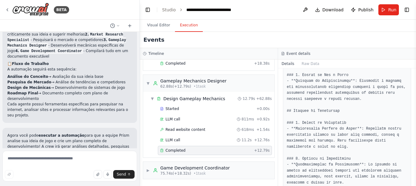
scroll to position [336, 0]
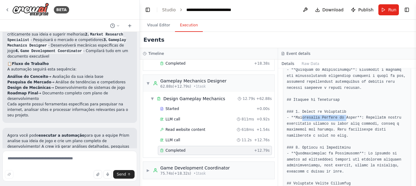
drag, startPoint x: 301, startPoint y: 112, endPoint x: 345, endPoint y: 113, distance: 44.3
click at [342, 113] on pre at bounding box center [347, 148] width 121 height 626
click at [367, 113] on pre at bounding box center [347, 148] width 121 height 626
drag, startPoint x: 315, startPoint y: 117, endPoint x: 340, endPoint y: 119, distance: 25.4
click at [338, 119] on pre at bounding box center [347, 148] width 121 height 626
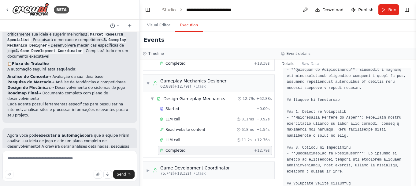
click at [351, 118] on pre at bounding box center [347, 148] width 121 height 626
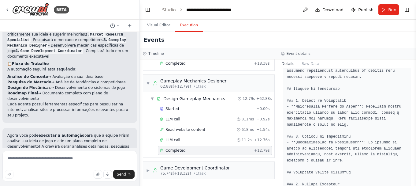
scroll to position [367, 0]
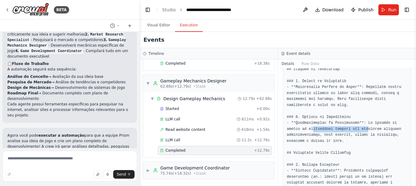
drag, startPoint x: 302, startPoint y: 123, endPoint x: 357, endPoint y: 120, distance: 54.5
click at [349, 120] on pre at bounding box center [347, 117] width 121 height 626
click at [363, 120] on pre at bounding box center [347, 117] width 121 height 626
drag, startPoint x: 304, startPoint y: 129, endPoint x: 346, endPoint y: 131, distance: 41.9
click at [345, 131] on pre at bounding box center [347, 117] width 121 height 626
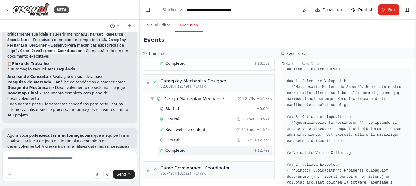
click at [359, 130] on pre at bounding box center [347, 117] width 121 height 626
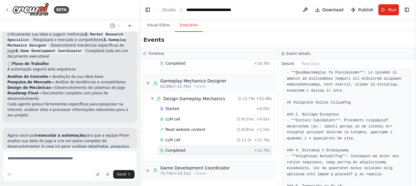
scroll to position [428, 0]
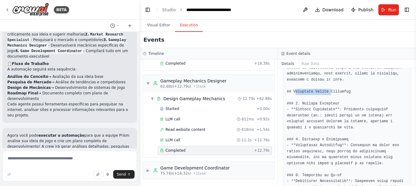
drag, startPoint x: 295, startPoint y: 87, endPoint x: 327, endPoint y: 86, distance: 32.4
click at [327, 86] on pre at bounding box center [347, 56] width 121 height 626
click at [339, 86] on pre at bounding box center [347, 56] width 121 height 626
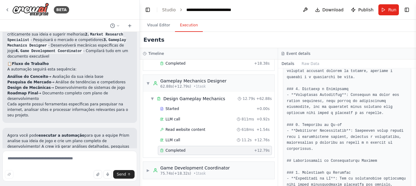
scroll to position [489, 0]
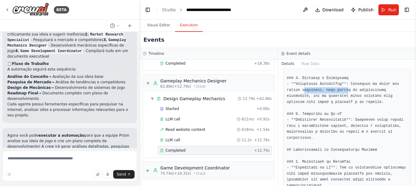
drag, startPoint x: 303, startPoint y: 84, endPoint x: 346, endPoint y: 84, distance: 42.5
drag, startPoint x: 298, startPoint y: 89, endPoint x: 356, endPoint y: 88, distance: 57.2
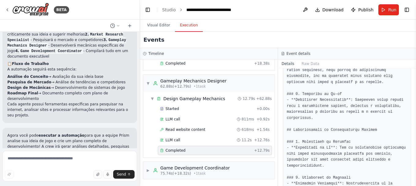
scroll to position [520, 0]
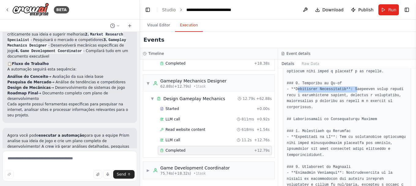
drag, startPoint x: 298, startPoint y: 85, endPoint x: 352, endPoint y: 83, distance: 54.2
drag, startPoint x: 293, startPoint y: 90, endPoint x: 328, endPoint y: 91, distance: 34.9
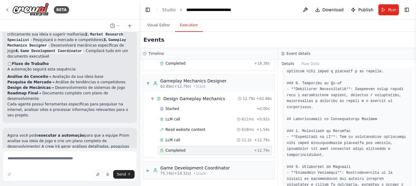
drag, startPoint x: 303, startPoint y: 113, endPoint x: 345, endPoint y: 108, distance: 41.9
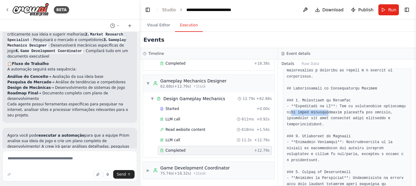
drag, startPoint x: 291, startPoint y: 105, endPoint x: 330, endPoint y: 104, distance: 38.2
drag, startPoint x: 291, startPoint y: 112, endPoint x: 342, endPoint y: 113, distance: 50.5
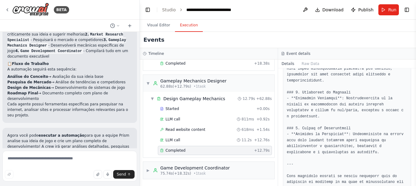
scroll to position [607, 0]
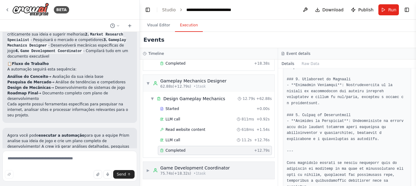
click at [195, 167] on div "Game Development Coordinator" at bounding box center [194, 168] width 69 height 6
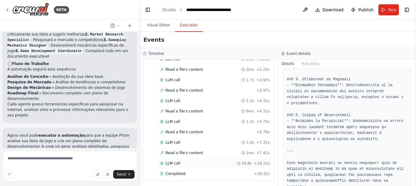
scroll to position [352, 0]
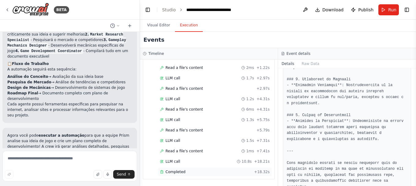
click at [178, 170] on span "Completed" at bounding box center [175, 171] width 20 height 5
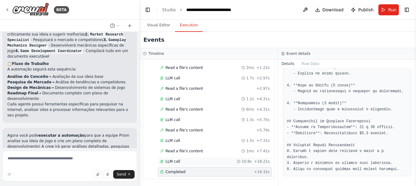
scroll to position [428, 0]
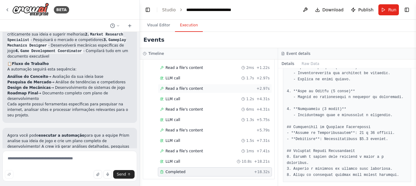
click at [185, 89] on span "Read a file's content" at bounding box center [184, 88] width 38 height 5
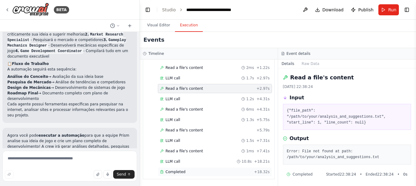
click at [179, 172] on span "Completed" at bounding box center [175, 171] width 20 height 5
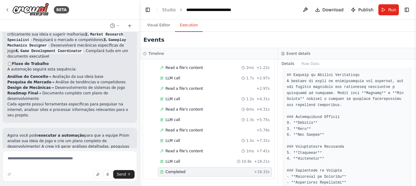
scroll to position [153, 0]
drag, startPoint x: 301, startPoint y: 116, endPoint x: 332, endPoint y: 114, distance: 31.0
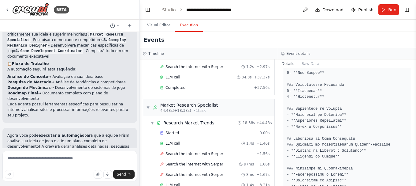
scroll to position [0, 0]
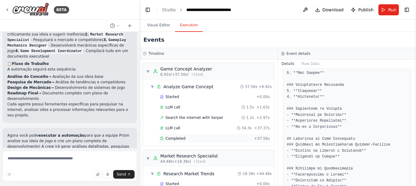
click at [181, 139] on span "Completed" at bounding box center [175, 138] width 20 height 5
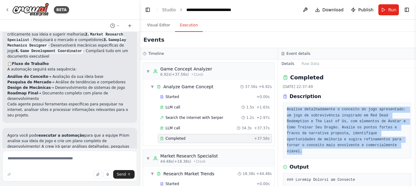
drag, startPoint x: 287, startPoint y: 109, endPoint x: 326, endPoint y: 128, distance: 43.8
click at [336, 146] on pre "Analise detalhadamente o conceito do jogo apresentado: um jogo de sobrevivência…" at bounding box center [347, 130] width 121 height 48
copy pre "Analise detalhadamente o conceito do jogo apresentado: um jogo de sobrevivência…"
click at [313, 120] on pre "Analise detalhadamente o conceito do jogo apresentado: um jogo de sobrevivência…" at bounding box center [347, 130] width 121 height 48
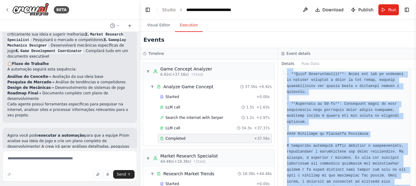
scroll to position [697, 0]
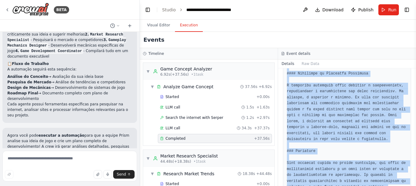
drag, startPoint x: 287, startPoint y: 113, endPoint x: 348, endPoint y: 169, distance: 83.1
copy pre "### Análise Crítica do Conceito O conceito de um jogo de sobrevivência que comb…"
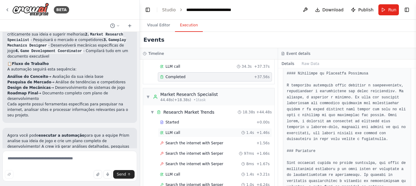
scroll to position [92, 0]
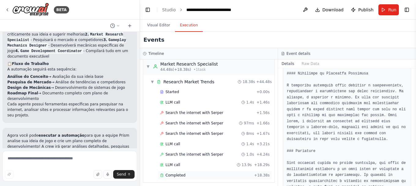
click at [176, 173] on span "Completed" at bounding box center [175, 174] width 20 height 5
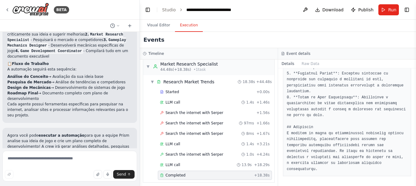
scroll to position [542, 0]
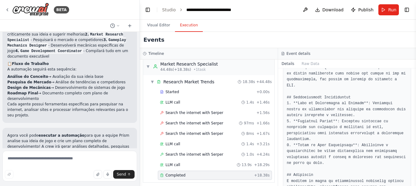
drag, startPoint x: 414, startPoint y: 165, endPoint x: 402, endPoint y: 92, distance: 74.3
click at [402, 90] on div "BETA ▶ Thought process Olá! Entendo que você tem uma ideia interessante para um…" at bounding box center [208, 93] width 416 height 186
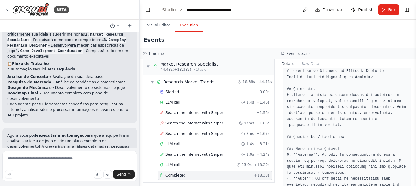
scroll to position [0, 0]
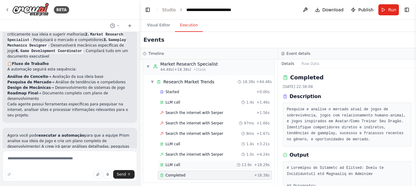
click at [178, 164] on span "LLM call" at bounding box center [172, 164] width 15 height 5
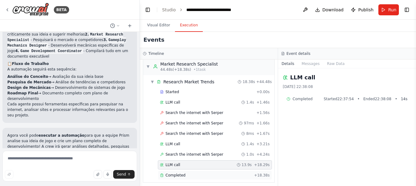
click at [177, 176] on span "Completed" at bounding box center [175, 174] width 20 height 5
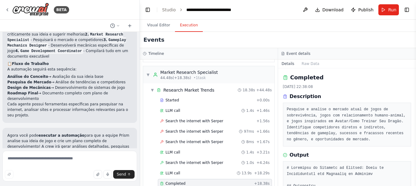
scroll to position [122, 0]
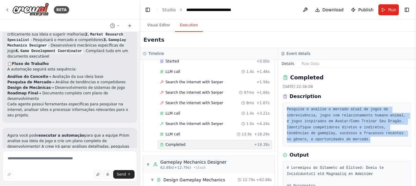
drag, startPoint x: 286, startPoint y: 112, endPoint x: 351, endPoint y: 142, distance: 71.6
click at [351, 142] on div "Pesquise e analise o mercado atual de jogos de sobrevivência, jogos com relacio…" at bounding box center [347, 124] width 128 height 44
copy pre "Pesquise e analise o mercado atual de jogos de sobrevivência, jogos com relacio…"
click at [313, 128] on pre "Pesquise e analise o mercado atual de jogos de sobrevivência, jogos com relacio…" at bounding box center [347, 124] width 121 height 36
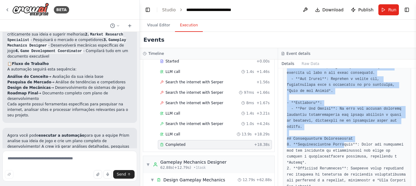
scroll to position [542, 0]
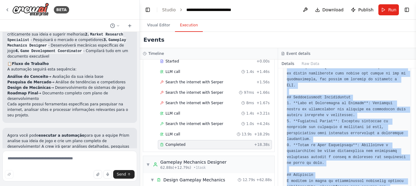
drag, startPoint x: 287, startPoint y: 136, endPoint x: 384, endPoint y: 169, distance: 102.5
copy pre "# Relatório de Pesquisa de Mercado: Jogos de Sobrevivência com Elementos de Fan…"
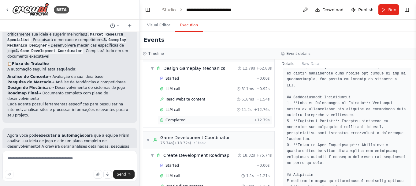
scroll to position [245, 0]
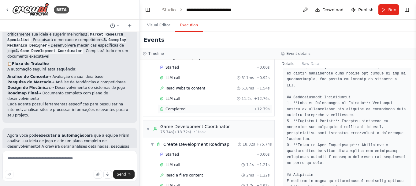
click at [175, 109] on span "Completed" at bounding box center [175, 108] width 20 height 5
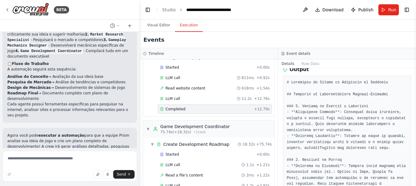
scroll to position [0, 0]
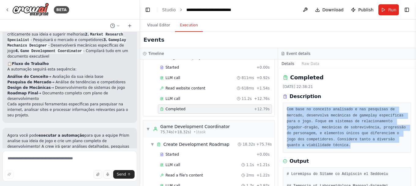
drag, startPoint x: 286, startPoint y: 109, endPoint x: 342, endPoint y: 150, distance: 69.3
click at [342, 150] on div "Com base no conceito analisado e nas pesquisas de mercado, desenvolva mecânicas…" at bounding box center [347, 127] width 128 height 50
copy pre "Com base no conceito analisado e nas pesquisas de mercado, desenvolva mecânicas…"
click at [310, 123] on pre "Com base no conceito analisado e nas pesquisas de mercado, desenvolva mecânicas…" at bounding box center [347, 127] width 121 height 42
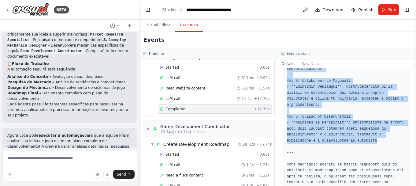
scroll to position [607, 0]
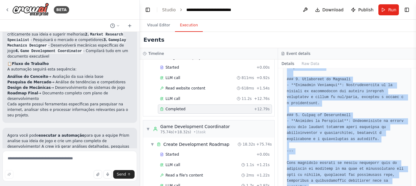
drag, startPoint x: 287, startPoint y: 111, endPoint x: 402, endPoint y: 169, distance: 128.6
copy pre "# Documento de Design de Mecânicas de Gameplay ## Sistemas de Relacionamento Jo…"
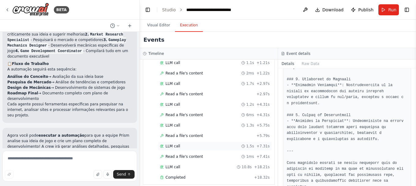
scroll to position [352, 0]
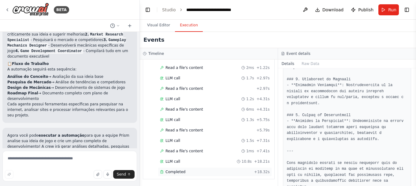
click at [172, 172] on span "Completed" at bounding box center [175, 171] width 20 height 5
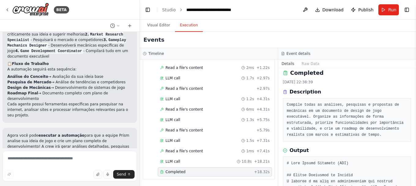
scroll to position [0, 0]
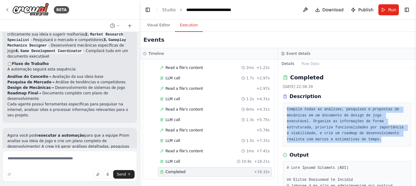
drag, startPoint x: 285, startPoint y: 109, endPoint x: 347, endPoint y: 138, distance: 67.5
click at [347, 138] on div "Compile todas as análises, pesquisas e propostas de mecânicas em um documento d…" at bounding box center [347, 124] width 128 height 44
copy pre "Compile todas as análises, pesquisas e propostas de mecânicas em um documento d…"
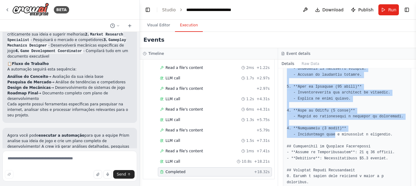
scroll to position [428, 0]
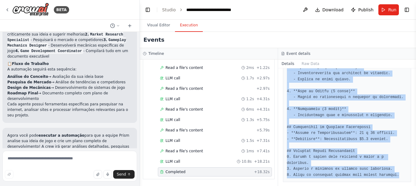
drag, startPoint x: 289, startPoint y: 109, endPoint x: 399, endPoint y: 171, distance: 126.5
copy pre "# Game Design Document (GDD) ## Resumo Executivo do Projeto O projeto é um jogo…"
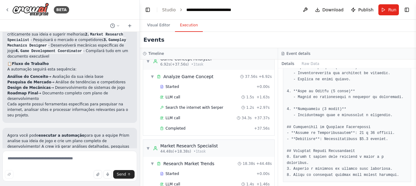
scroll to position [0, 0]
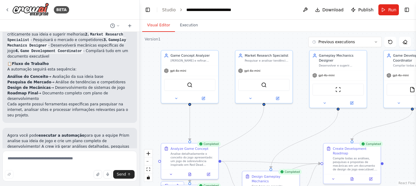
click at [163, 27] on button "Visual Editor" at bounding box center [158, 25] width 33 height 13
click at [79, 163] on textarea at bounding box center [69, 165] width 135 height 31
click at [73, 160] on textarea at bounding box center [69, 165] width 135 height 31
click at [74, 159] on textarea at bounding box center [69, 165] width 135 height 31
click at [84, 166] on textarea at bounding box center [69, 165] width 135 height 31
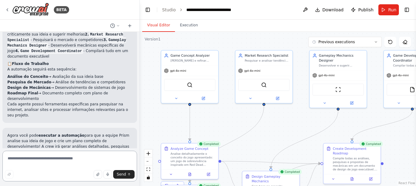
click at [82, 159] on textarea at bounding box center [69, 165] width 135 height 31
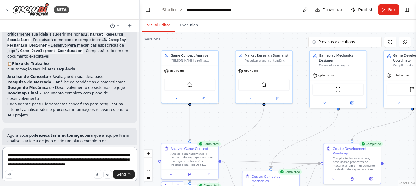
drag, startPoint x: 65, startPoint y: 165, endPoint x: 50, endPoint y: 166, distance: 15.6
click at [50, 166] on textarea "**********" at bounding box center [69, 164] width 135 height 34
click at [114, 168] on textarea "**********" at bounding box center [69, 164] width 135 height 34
drag, startPoint x: 62, startPoint y: 164, endPoint x: 49, endPoint y: 167, distance: 13.4
click at [49, 167] on textarea "**********" at bounding box center [69, 164] width 135 height 34
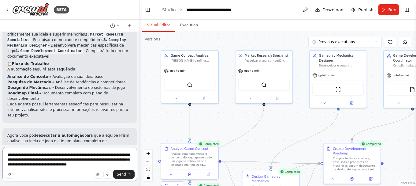
click at [65, 160] on textarea "**********" at bounding box center [69, 164] width 135 height 34
drag, startPoint x: 109, startPoint y: 165, endPoint x: -3, endPoint y: 150, distance: 112.6
click at [0, 150] on html "BETA ▶ Thought process Olá! Entendo que você tem uma ideia interessante para um…" at bounding box center [208, 93] width 416 height 186
click at [66, 164] on textarea "**********" at bounding box center [69, 164] width 135 height 34
drag, startPoint x: 67, startPoint y: 165, endPoint x: 47, endPoint y: 166, distance: 20.2
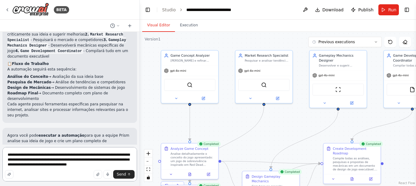
click at [47, 166] on textarea "**********" at bounding box center [69, 164] width 135 height 34
drag, startPoint x: 115, startPoint y: 165, endPoint x: 4, endPoint y: 145, distance: 113.4
click at [4, 145] on form "**********" at bounding box center [69, 164] width 139 height 41
click at [44, 157] on textarea "**********" at bounding box center [69, 164] width 135 height 34
drag, startPoint x: 54, startPoint y: 155, endPoint x: 100, endPoint y: 154, distance: 45.9
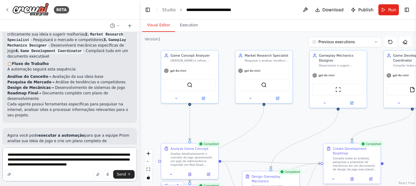
click at [84, 156] on textarea "**********" at bounding box center [69, 164] width 135 height 34
click at [100, 154] on textarea "**********" at bounding box center [69, 164] width 135 height 34
drag, startPoint x: 121, startPoint y: 166, endPoint x: 4, endPoint y: 151, distance: 117.7
click at [4, 151] on textarea "**********" at bounding box center [69, 164] width 135 height 34
drag, startPoint x: 77, startPoint y: 155, endPoint x: 90, endPoint y: 155, distance: 13.2
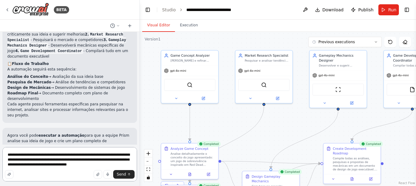
click at [77, 155] on textarea "**********" at bounding box center [69, 164] width 135 height 34
click at [58, 160] on textarea "**********" at bounding box center [69, 164] width 135 height 34
click at [115, 165] on textarea "**********" at bounding box center [69, 164] width 135 height 34
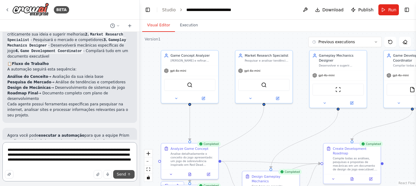
type textarea "**********"
click at [128, 173] on icon "submit" at bounding box center [129, 174] width 4 height 4
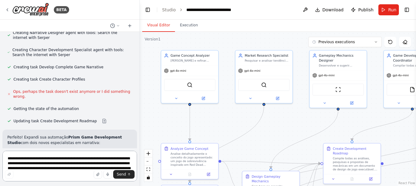
scroll to position [1098, 0]
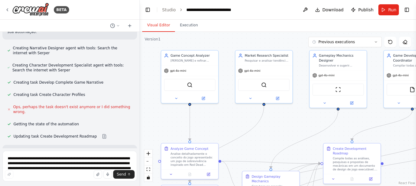
drag, startPoint x: 52, startPoint y: 84, endPoint x: 87, endPoint y: 86, distance: 35.2
click at [86, 150] on p "Perfeito! Expandi sua automação Prism Game Development Studio com dois novos es…" at bounding box center [69, 155] width 125 height 11
click at [103, 150] on strong "Prism Game Development Studio" at bounding box center [64, 155] width 115 height 10
drag, startPoint x: 15, startPoint y: 92, endPoint x: 46, endPoint y: 95, distance: 30.4
click at [53, 150] on p "Perfeito! Expandi sua automação Prism Game Development Studio com dois novos es…" at bounding box center [69, 155] width 125 height 11
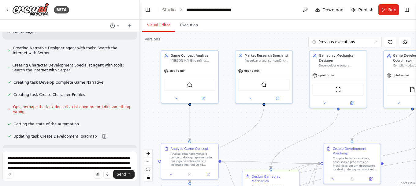
drag, startPoint x: 21, startPoint y: 99, endPoint x: 47, endPoint y: 98, distance: 25.4
click at [44, 163] on strong "Novos Agentes Narrativos" at bounding box center [39, 165] width 54 height 4
click at [56, 163] on strong "Novos Agentes Narrativos" at bounding box center [39, 165] width 54 height 4
drag, startPoint x: 59, startPoint y: 103, endPoint x: 94, endPoint y: 104, distance: 34.6
click at [94, 168] on p "5. Narrative Designer - Vai desenvolver a história completa baseada na sua idei…" at bounding box center [69, 176] width 125 height 17
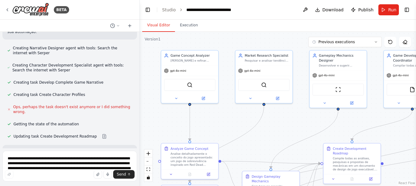
click at [113, 168] on p "5. Narrative Designer - Vai desenvolver a história completa baseada na sua idei…" at bounding box center [69, 176] width 125 height 17
drag, startPoint x: 17, startPoint y: 110, endPoint x: 32, endPoint y: 110, distance: 15.3
click at [32, 168] on p "5. Narrative Designer - Vai desenvolver a história completa baseada na sua idei…" at bounding box center [69, 176] width 125 height 17
drag, startPoint x: 46, startPoint y: 117, endPoint x: 75, endPoint y: 117, distance: 29.1
click at [63, 168] on p "5. Narrative Designer - Vai desenvolver a história completa baseada na sua idei…" at bounding box center [69, 176] width 125 height 17
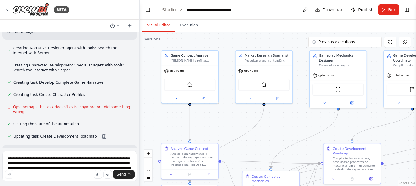
click at [116, 168] on p "5. Narrative Designer - Vai desenvolver a história completa baseada na sua idei…" at bounding box center [69, 176] width 125 height 17
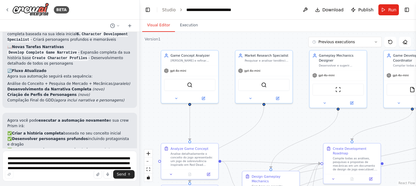
scroll to position [1251, 0]
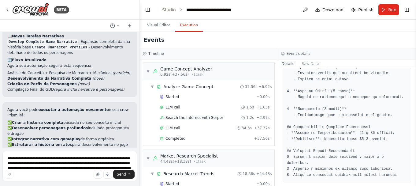
click at [187, 28] on button "Execution" at bounding box center [189, 25] width 28 height 13
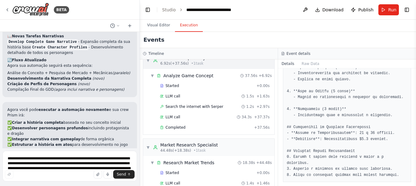
scroll to position [0, 0]
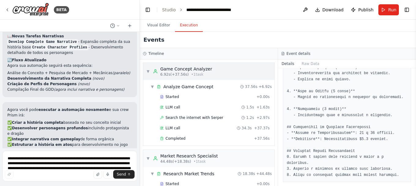
click at [148, 73] on span "▼" at bounding box center [148, 71] width 4 height 5
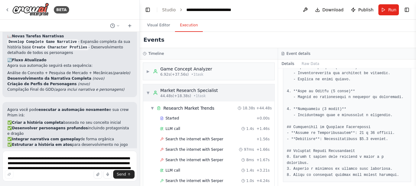
click at [149, 92] on span "▼" at bounding box center [148, 92] width 4 height 5
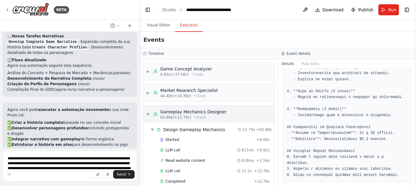
click at [149, 110] on div "▼ Gameplay Mechanics Designer 62.88s (+12.79s) • 1 task" at bounding box center [186, 114] width 80 height 11
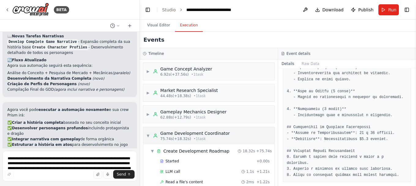
drag, startPoint x: 148, startPoint y: 133, endPoint x: 152, endPoint y: 139, distance: 7.6
click at [148, 134] on div "▼ Game Development Coordinator 75.74s (+18.32s) • 1 task" at bounding box center [187, 135] width 83 height 11
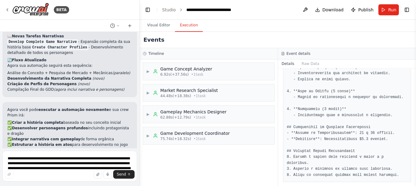
drag, startPoint x: 167, startPoint y: 150, endPoint x: 179, endPoint y: 126, distance: 27.1
click at [167, 150] on div "▶ Game Concept Analyzer 6.92s (+37.56s) • 1 task ▶ Market Research Specialist 4…" at bounding box center [209, 122] width 138 height 126
click at [262, 8] on header "**********" at bounding box center [278, 10] width 276 height 20
click at [386, 9] on button "Run" at bounding box center [388, 9] width 20 height 11
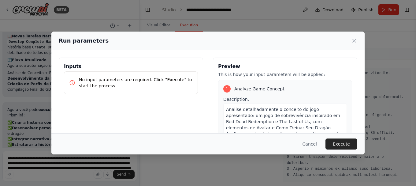
click at [343, 144] on button "Execute" at bounding box center [341, 143] width 32 height 11
